Goal: Check status

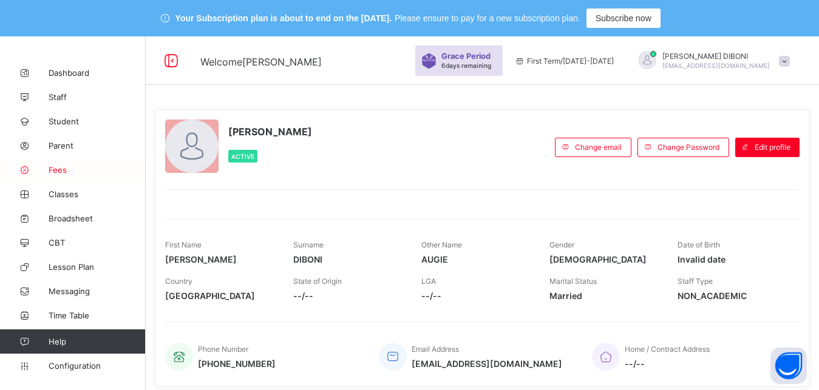
click at [58, 169] on span "Fees" at bounding box center [97, 170] width 97 height 10
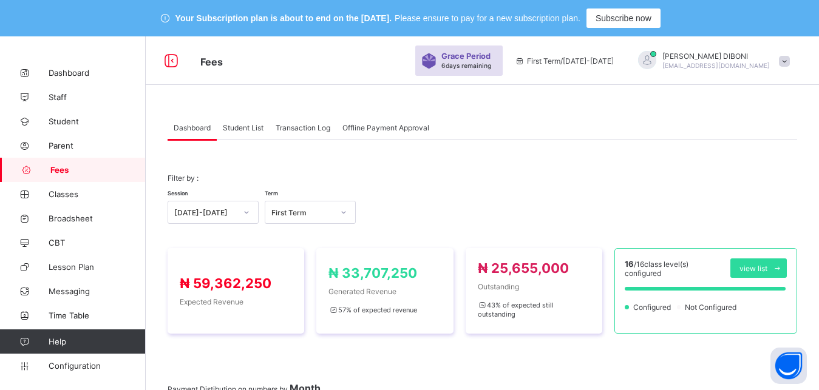
click at [215, 212] on div "[DATE]-[DATE]" at bounding box center [205, 212] width 62 height 9
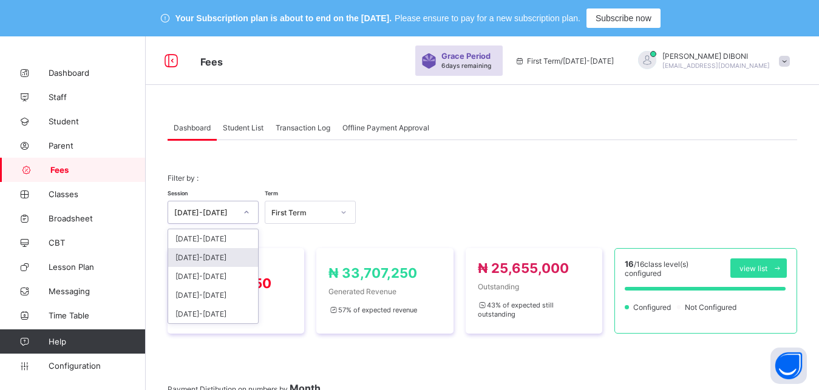
click at [220, 260] on div "[DATE]-[DATE]" at bounding box center [213, 257] width 90 height 19
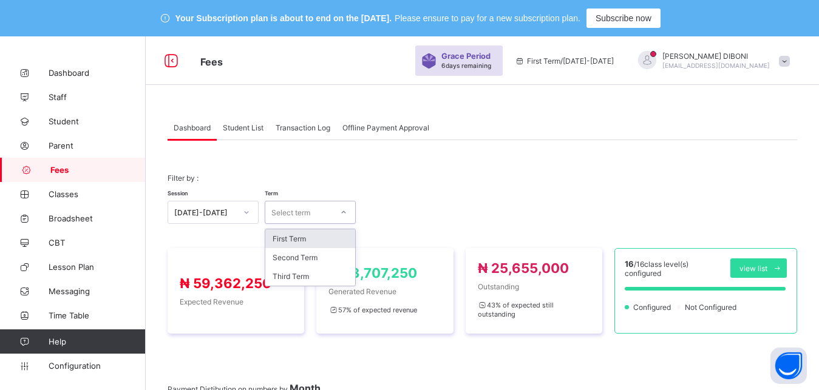
click at [317, 217] on div "Select term" at bounding box center [298, 212] width 67 height 17
click at [325, 278] on div "Third Term" at bounding box center [310, 276] width 90 height 19
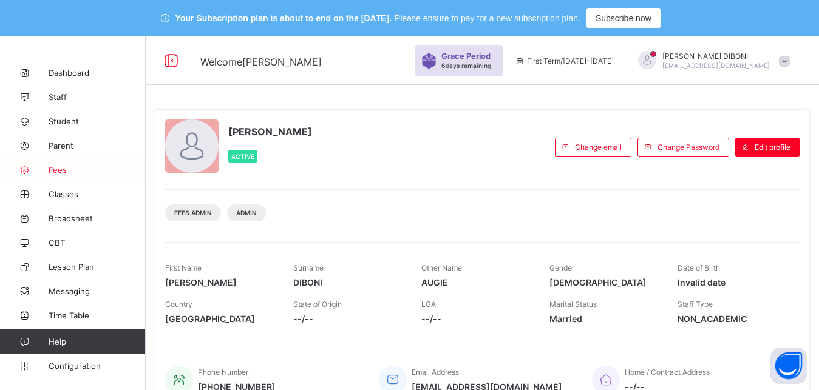
click at [59, 171] on span "Fees" at bounding box center [97, 170] width 97 height 10
